Goal: Task Accomplishment & Management: Manage account settings

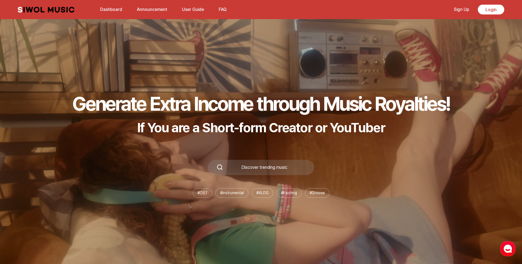
click at [460, 9] on link "Sign Up" at bounding box center [461, 10] width 22 height 12
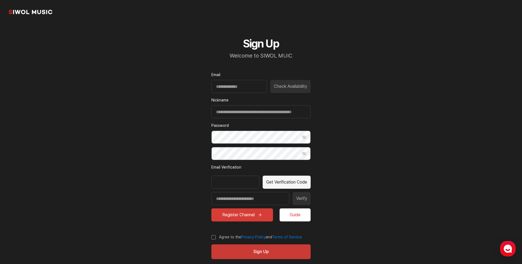
drag, startPoint x: 409, startPoint y: 86, endPoint x: 406, endPoint y: 85, distance: 3.3
click at [407, 85] on section "common.brand Sign Up Welcome to SIWOL MUIC Email Check Availability Nickname Pa…" at bounding box center [261, 136] width 522 height 272
drag, startPoint x: 411, startPoint y: 81, endPoint x: 429, endPoint y: 62, distance: 25.8
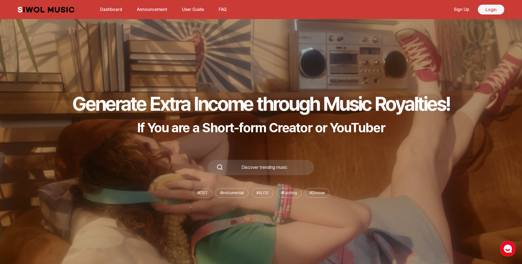
click at [484, 8] on link "Login" at bounding box center [491, 10] width 26 height 10
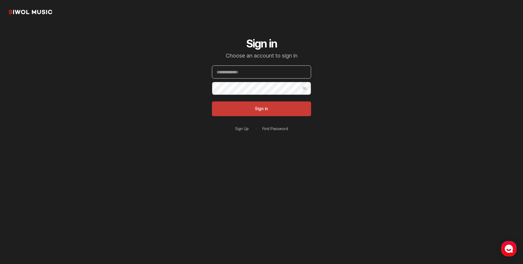
click at [251, 73] on input "Email" at bounding box center [261, 71] width 99 height 13
type input "**********"
click at [212, 101] on button "Sign in" at bounding box center [261, 108] width 99 height 15
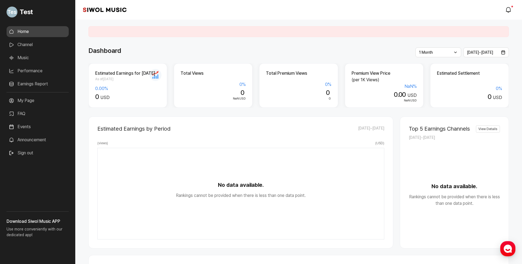
click at [47, 84] on link "Earnings Report" at bounding box center [38, 84] width 62 height 11
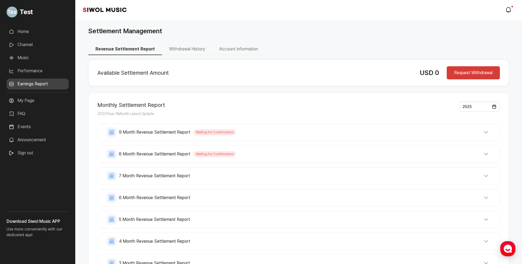
drag, startPoint x: 440, startPoint y: 98, endPoint x: 383, endPoint y: 99, distance: 56.7
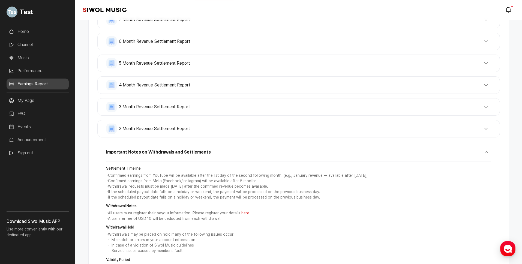
scroll to position [183, 0]
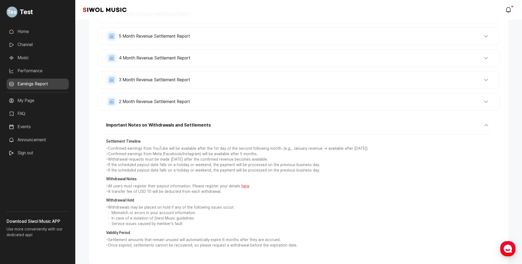
drag, startPoint x: 31, startPoint y: 102, endPoint x: 37, endPoint y: 102, distance: 5.7
click at [32, 102] on link "My Page" at bounding box center [38, 100] width 62 height 11
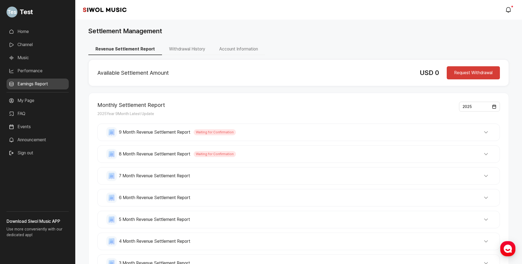
select select
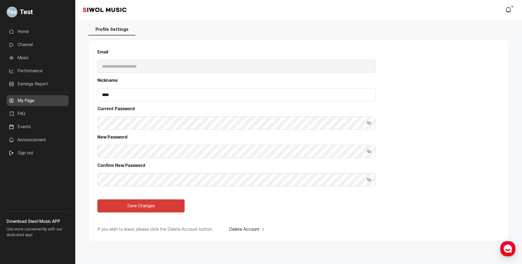
scroll to position [25, 0]
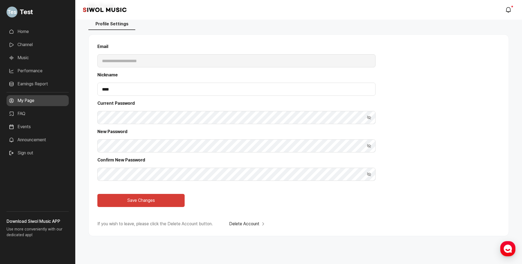
click at [246, 224] on button "Delete Account" at bounding box center [247, 224] width 37 height 7
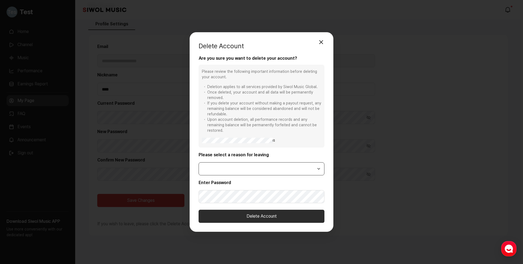
click at [260, 164] on select "**********" at bounding box center [262, 168] width 126 height 13
click at [272, 172] on select "**********" at bounding box center [262, 168] width 126 height 13
click at [323, 46] on button "Close" at bounding box center [321, 42] width 11 height 11
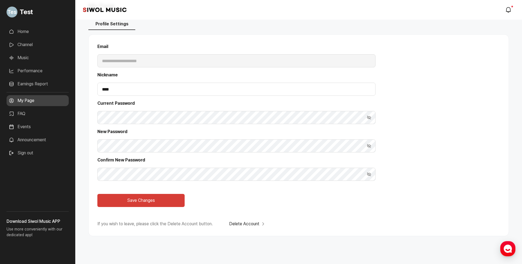
click at [479, 13] on div "Siwol Music modal.notifications" at bounding box center [298, 10] width 447 height 20
